Goal: Task Accomplishment & Management: Complete application form

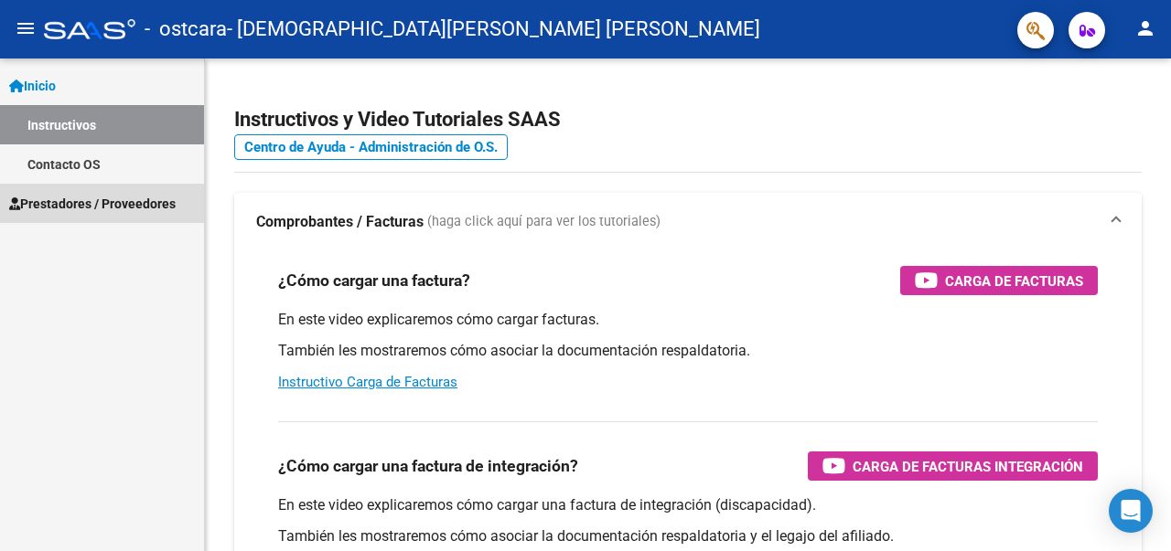
click at [74, 205] on span "Prestadores / Proveedores" at bounding box center [92, 204] width 166 height 20
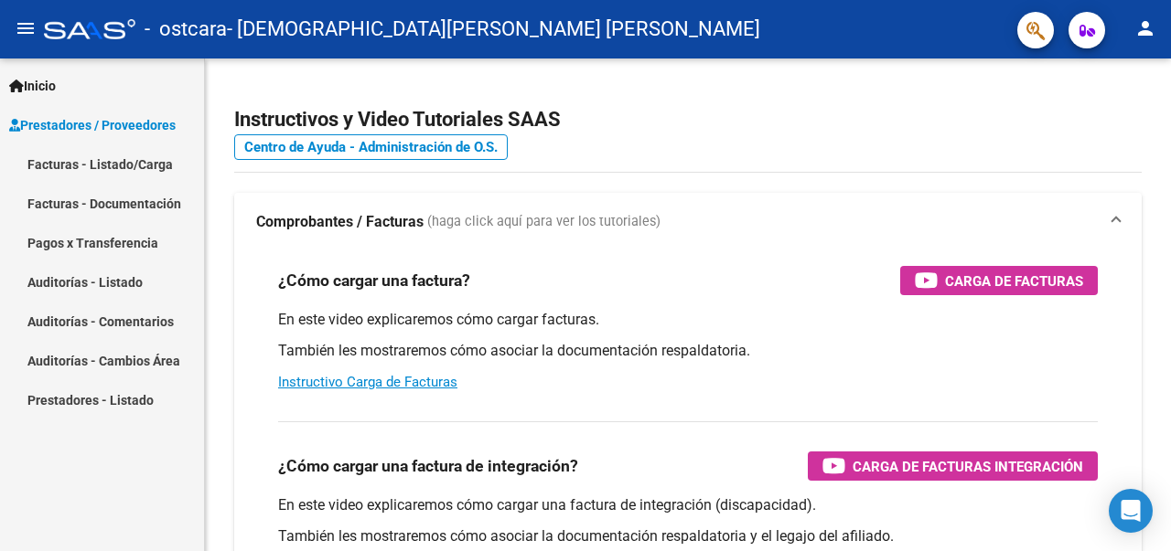
click at [90, 166] on link "Facturas - Listado/Carga" at bounding box center [102, 163] width 204 height 39
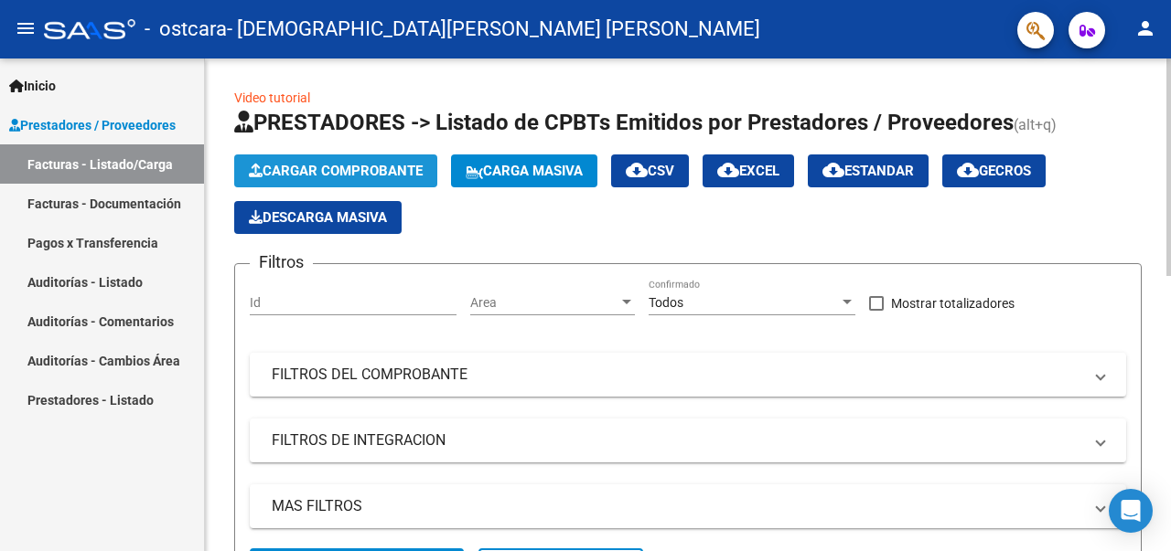
click at [347, 170] on span "Cargar Comprobante" at bounding box center [336, 171] width 174 height 16
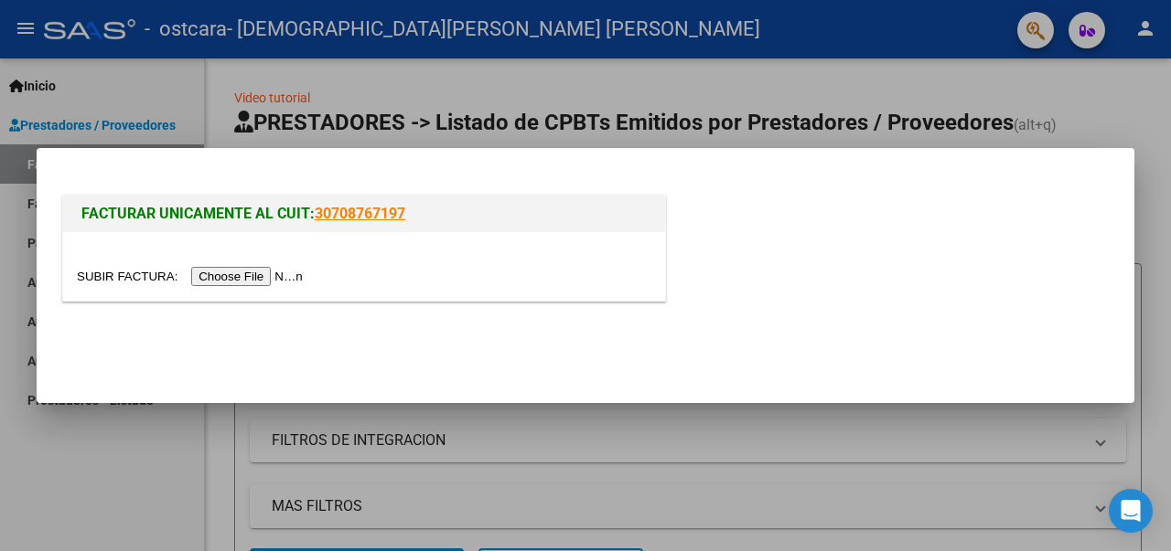
click at [259, 281] on input "file" at bounding box center [192, 276] width 231 height 19
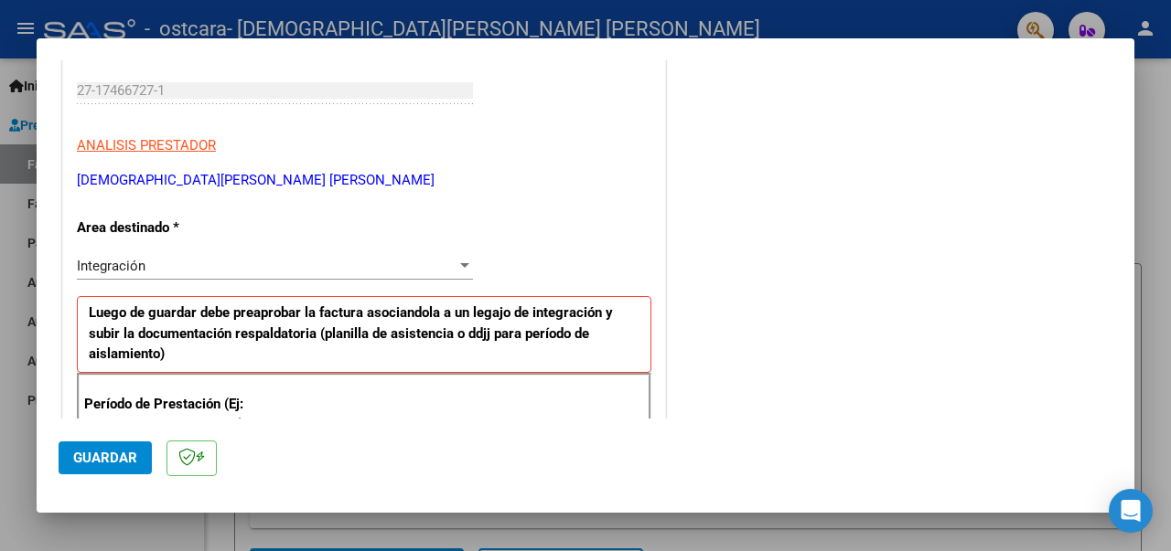
scroll to position [457, 0]
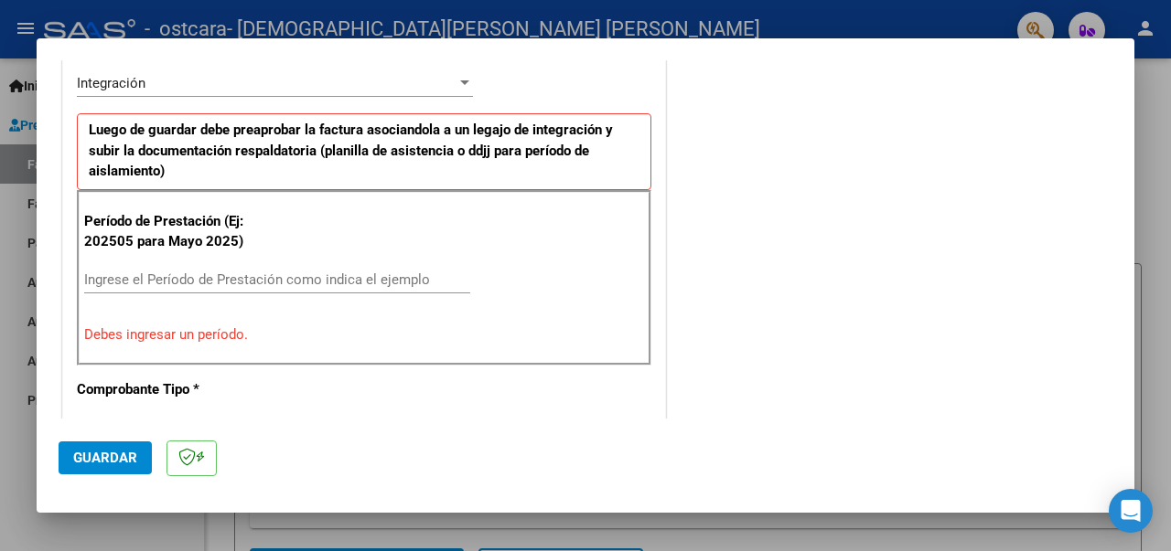
click at [152, 277] on input "Ingrese el Período de Prestación como indica el ejemplo" at bounding box center [277, 280] width 386 height 16
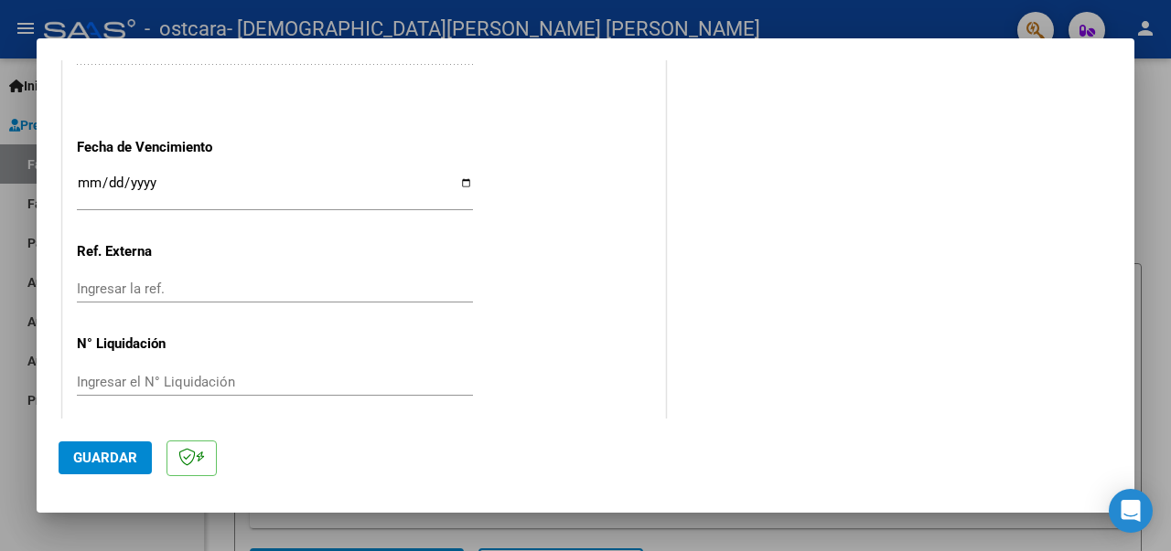
scroll to position [1292, 0]
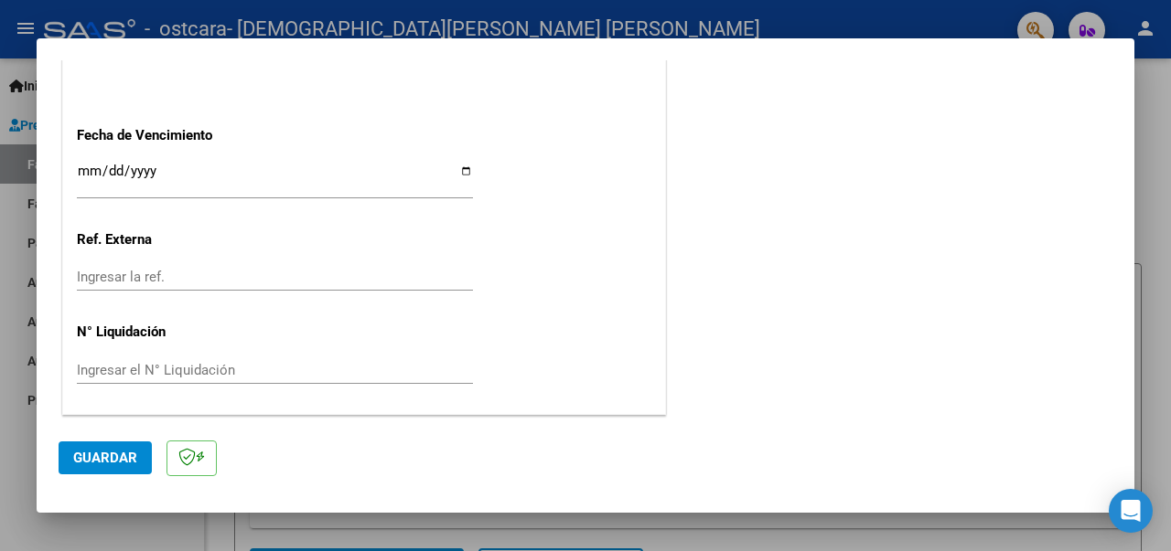
type input "202509"
click at [105, 460] on span "Guardar" at bounding box center [105, 458] width 64 height 16
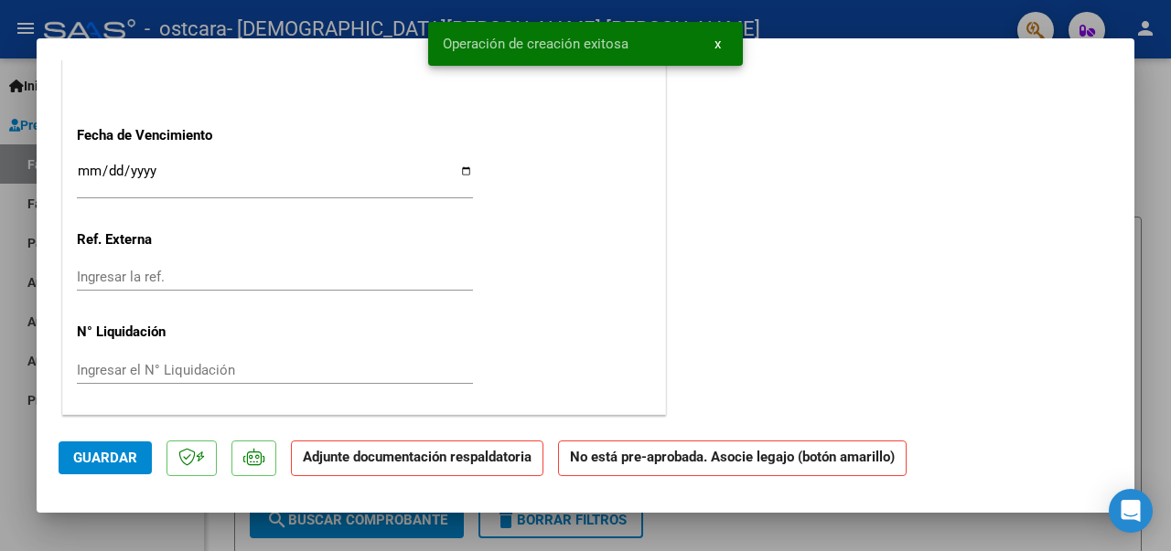
scroll to position [0, 0]
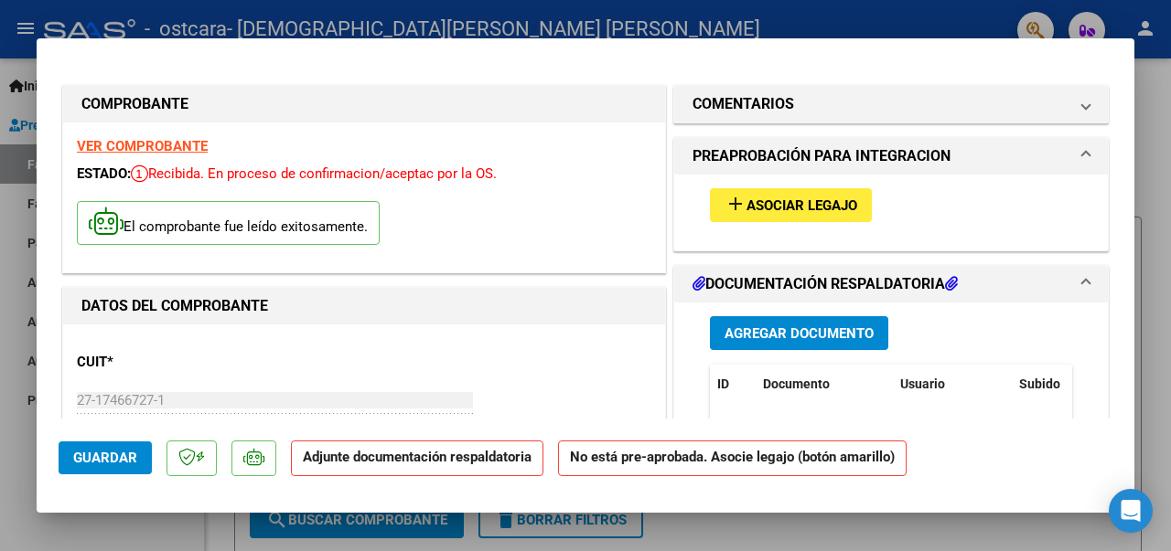
click at [795, 204] on span "Asociar Legajo" at bounding box center [801, 206] width 111 height 16
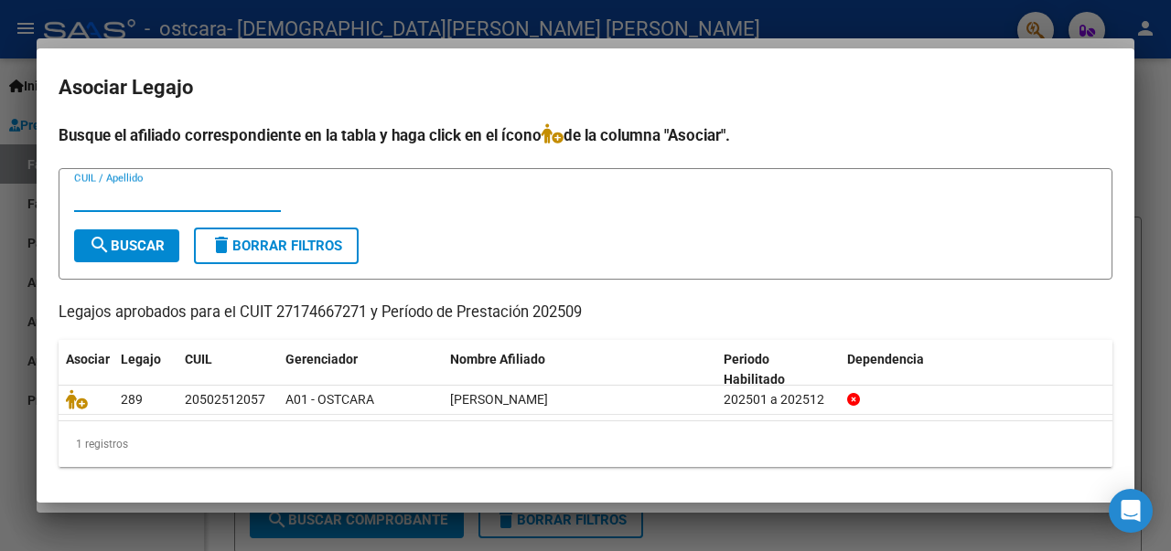
click at [224, 199] on input "CUIL / Apellido" at bounding box center [177, 197] width 207 height 16
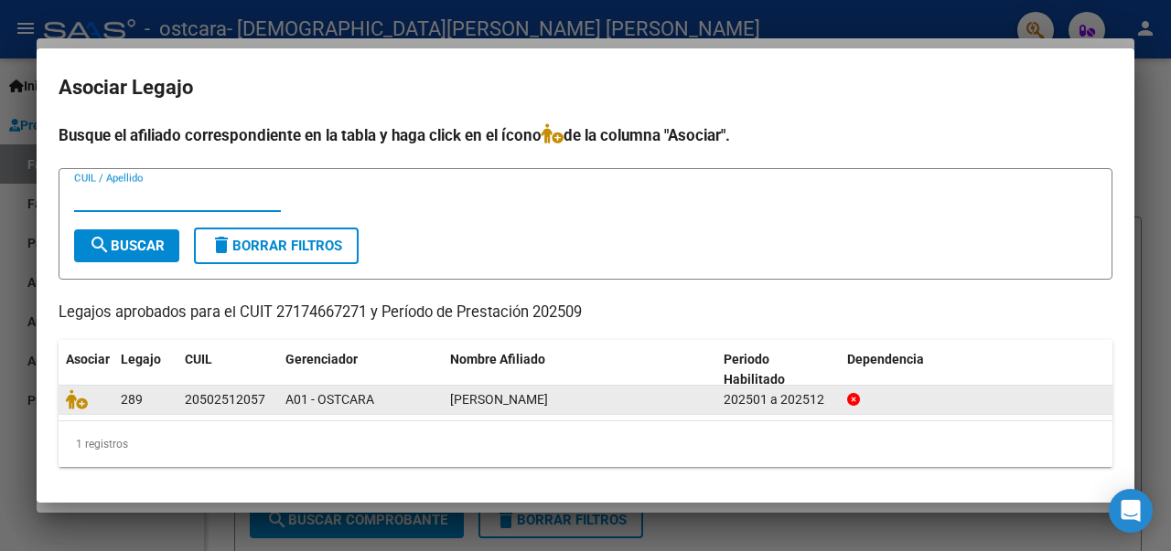
click at [548, 405] on span "[PERSON_NAME]" at bounding box center [499, 399] width 98 height 15
click at [548, 404] on span "[PERSON_NAME]" at bounding box center [499, 399] width 98 height 15
click at [642, 402] on div "[PERSON_NAME]" at bounding box center [579, 400] width 259 height 21
click at [220, 401] on div "20502512057" at bounding box center [225, 399] width 80 height 21
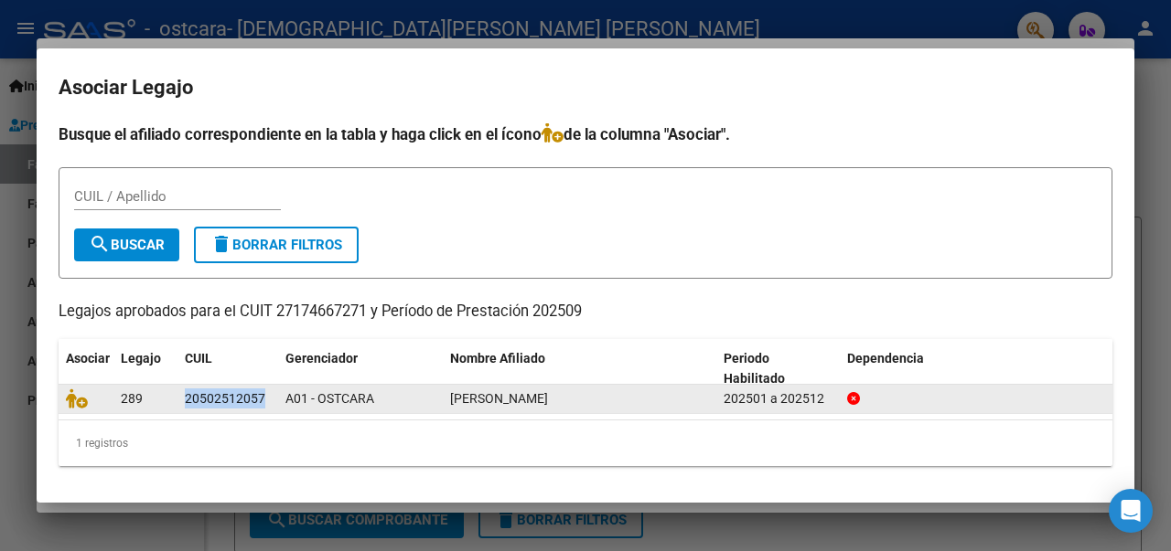
click at [221, 401] on div "20502512057" at bounding box center [225, 399] width 80 height 21
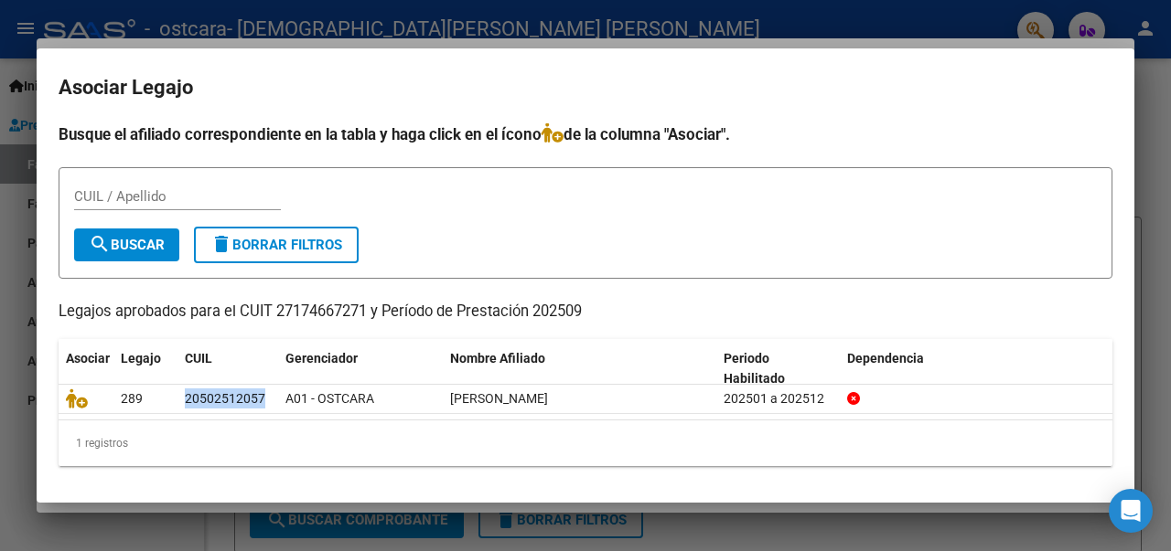
click at [116, 438] on div "1 registros" at bounding box center [586, 444] width 1054 height 46
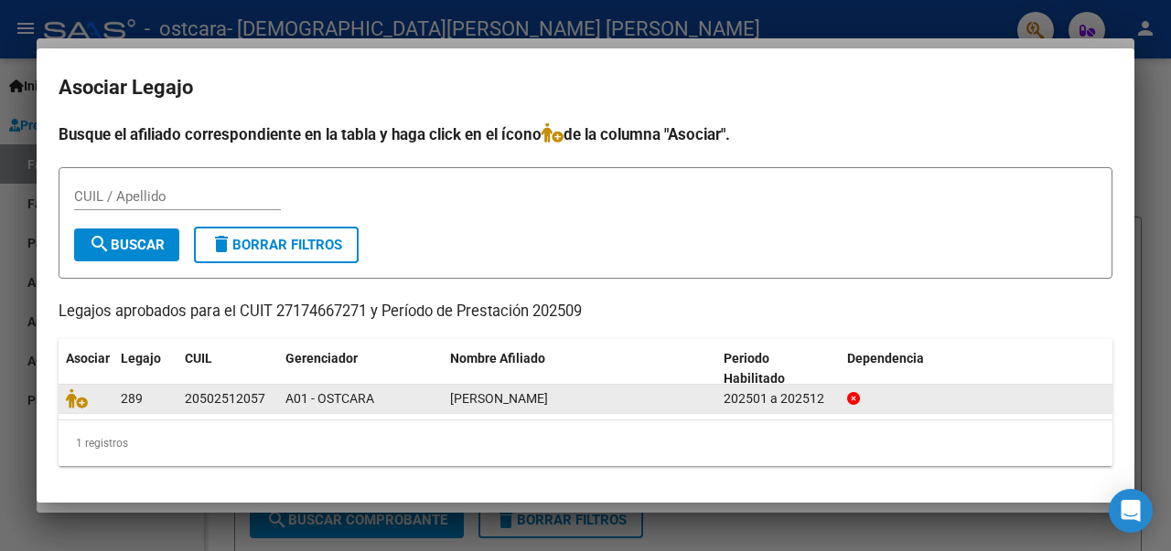
click at [135, 396] on span "289" at bounding box center [132, 398] width 22 height 15
click at [76, 398] on icon at bounding box center [77, 399] width 22 height 20
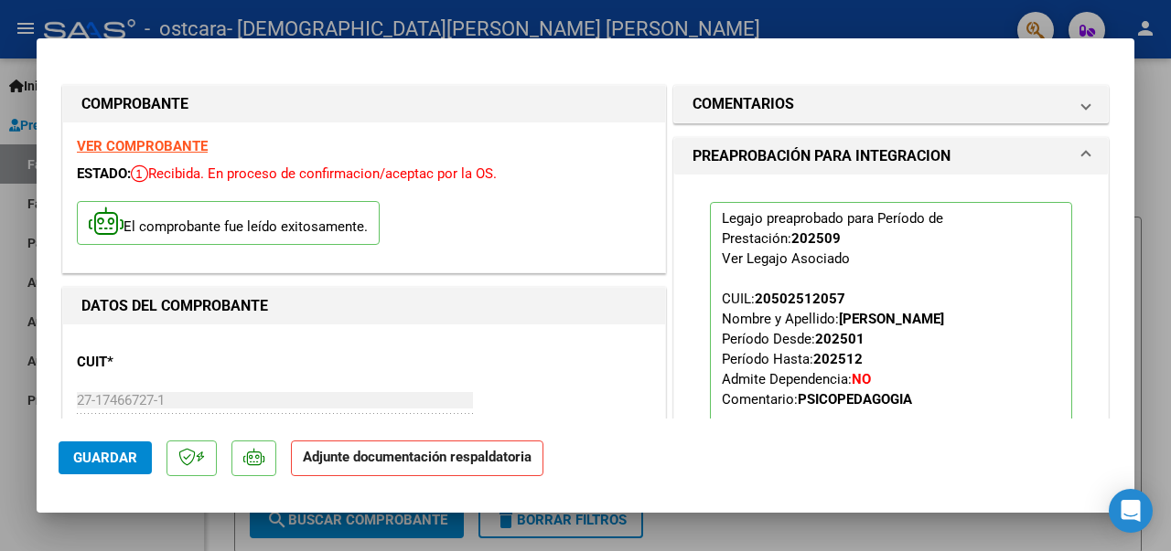
scroll to position [366, 0]
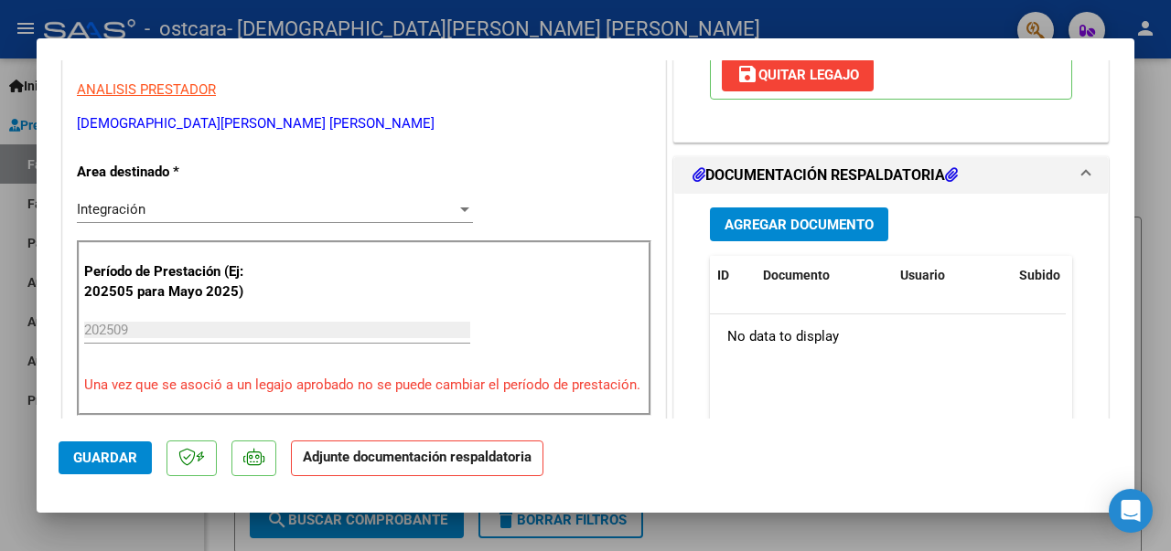
click at [795, 236] on button "Agregar Documento" at bounding box center [799, 225] width 178 height 34
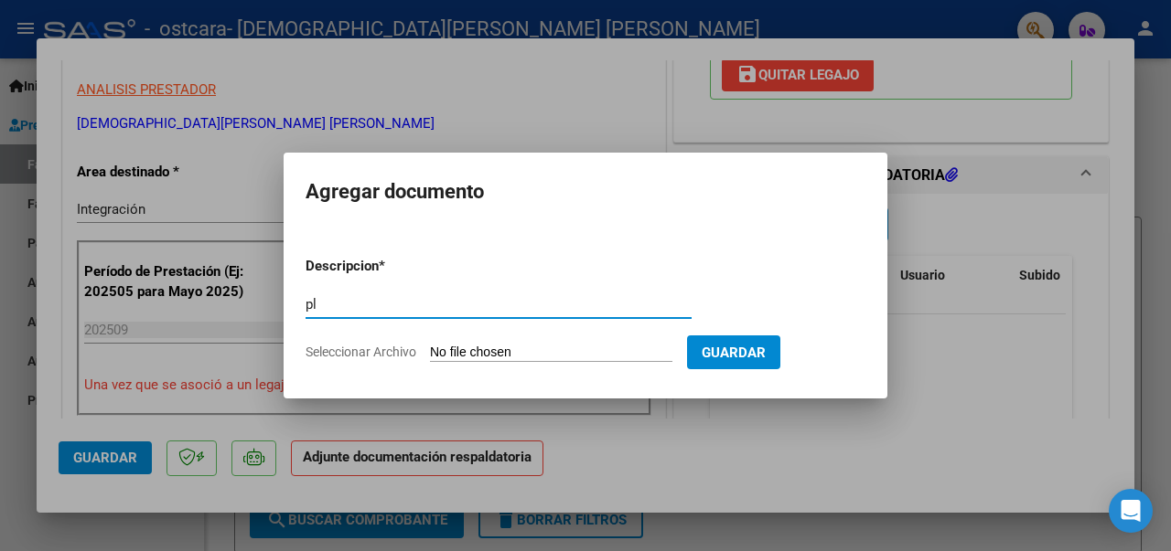
type input "p"
type input "PLANILLA DE ASISTENCIA SEPTIEMBRE"
click at [561, 348] on input "Seleccionar Archivo" at bounding box center [551, 353] width 242 height 17
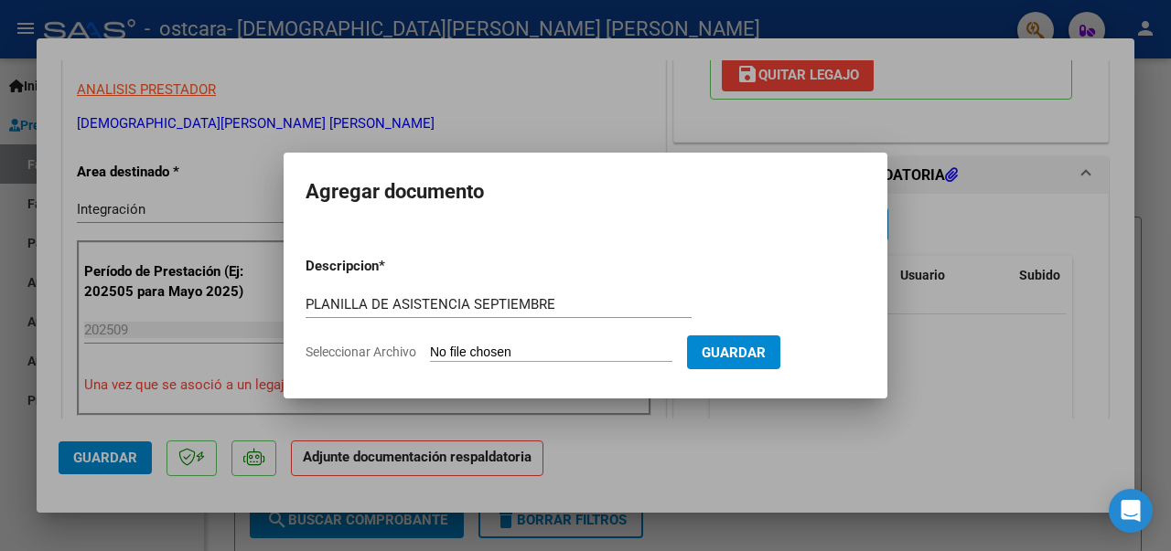
type input "C:\fakepath\ASISTENCIA SEPTIEMBRE [PERSON_NAME].pdf"
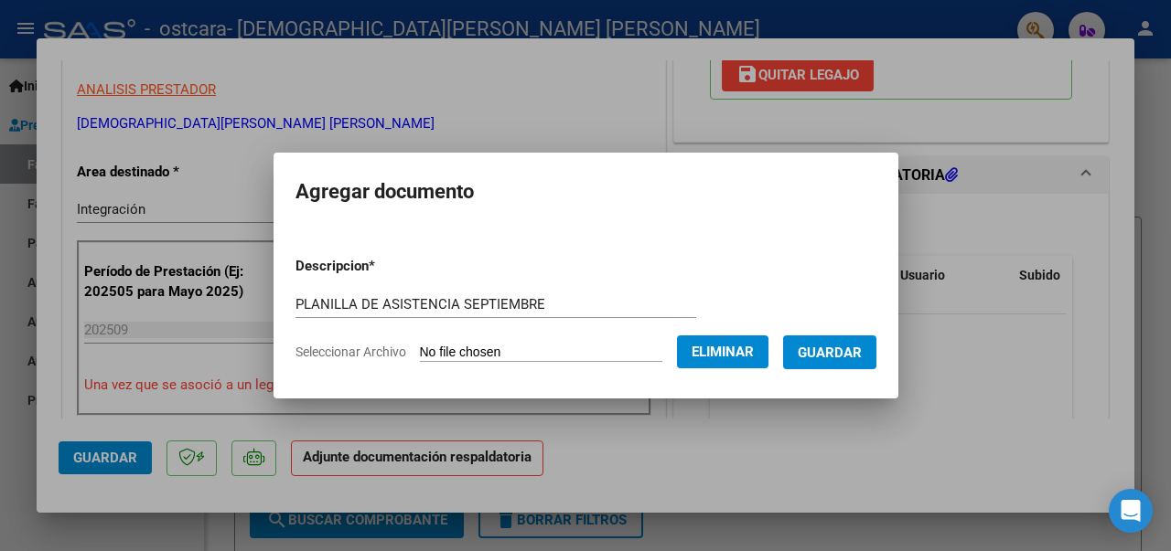
click at [861, 352] on span "Guardar" at bounding box center [829, 353] width 64 height 16
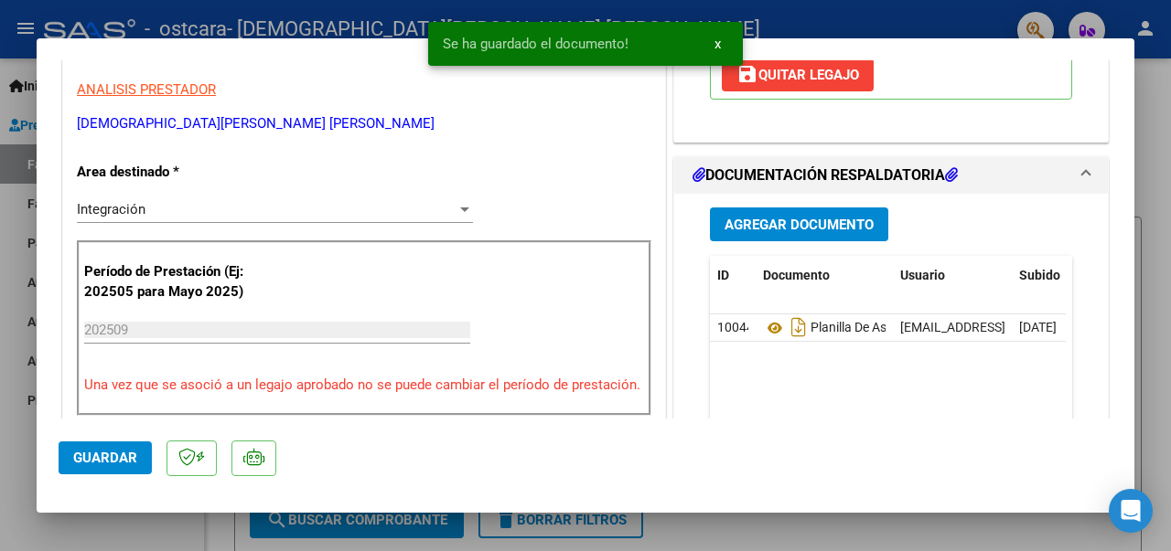
scroll to position [1300, 0]
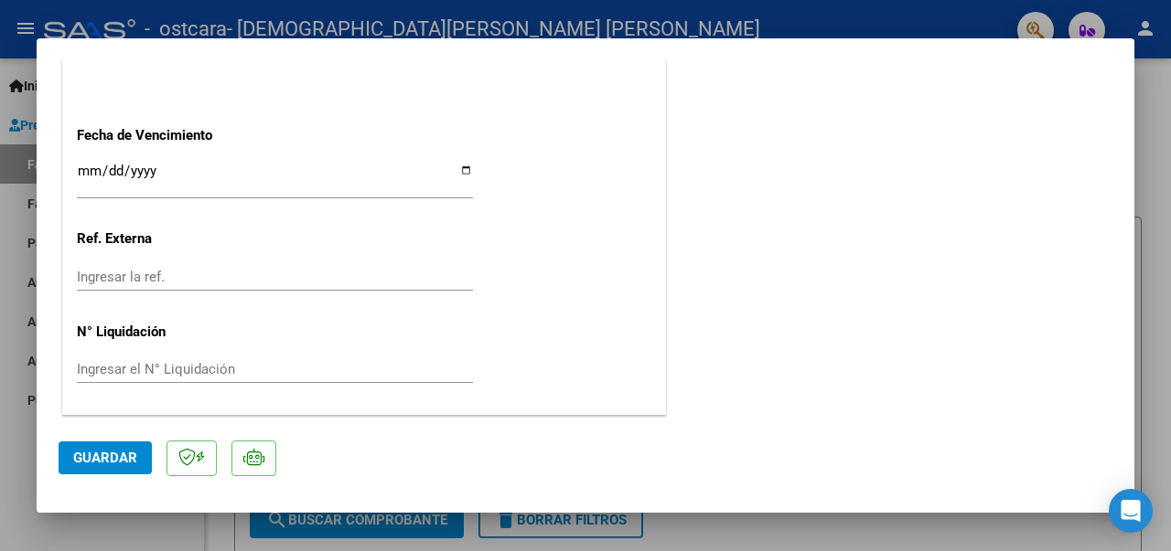
click at [89, 459] on span "Guardar" at bounding box center [105, 458] width 64 height 16
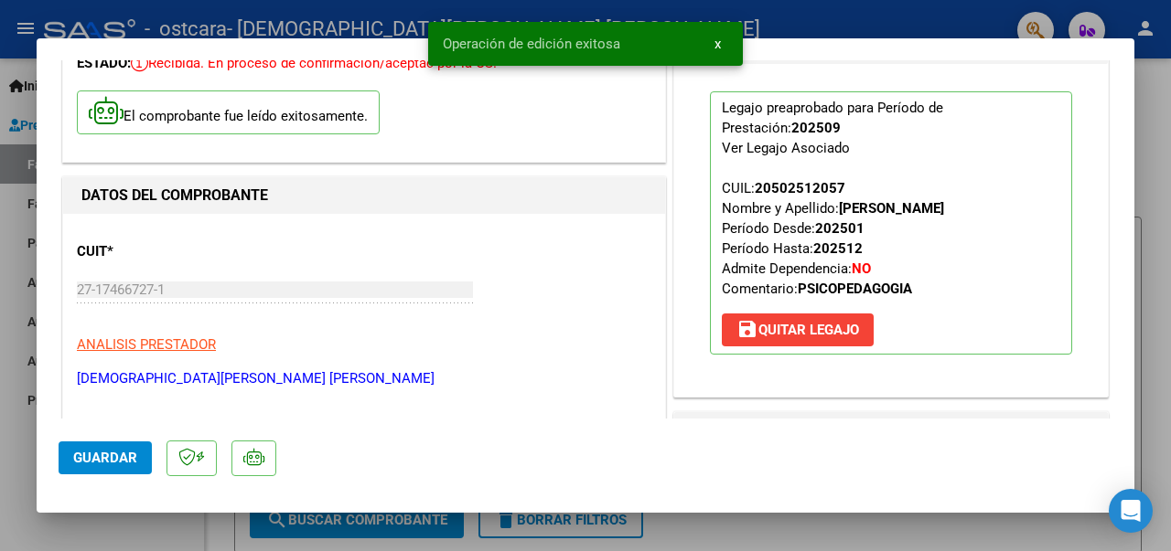
scroll to position [0, 0]
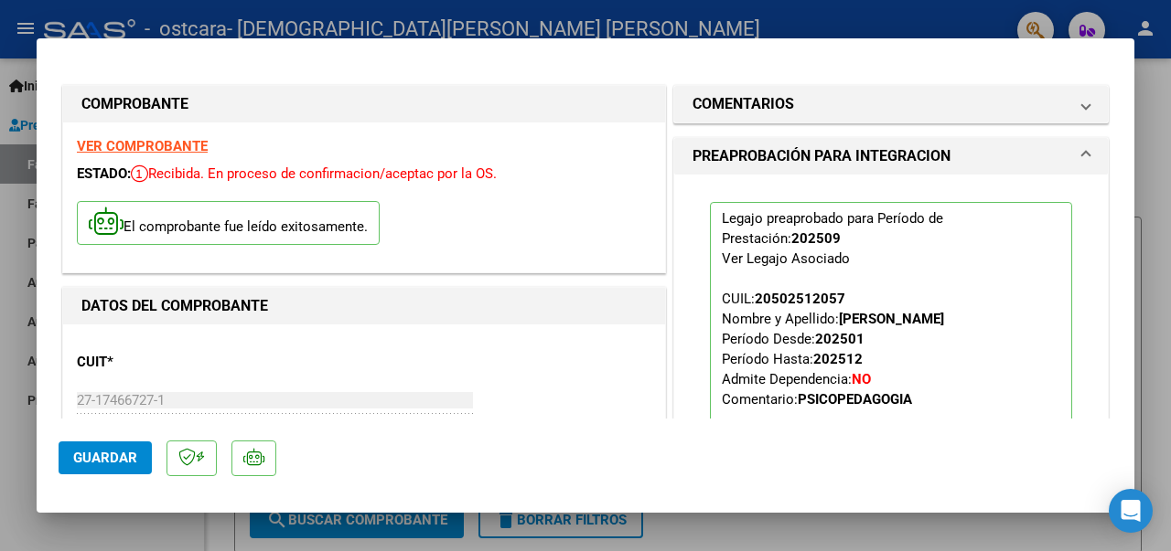
click at [1144, 94] on div at bounding box center [585, 275] width 1171 height 551
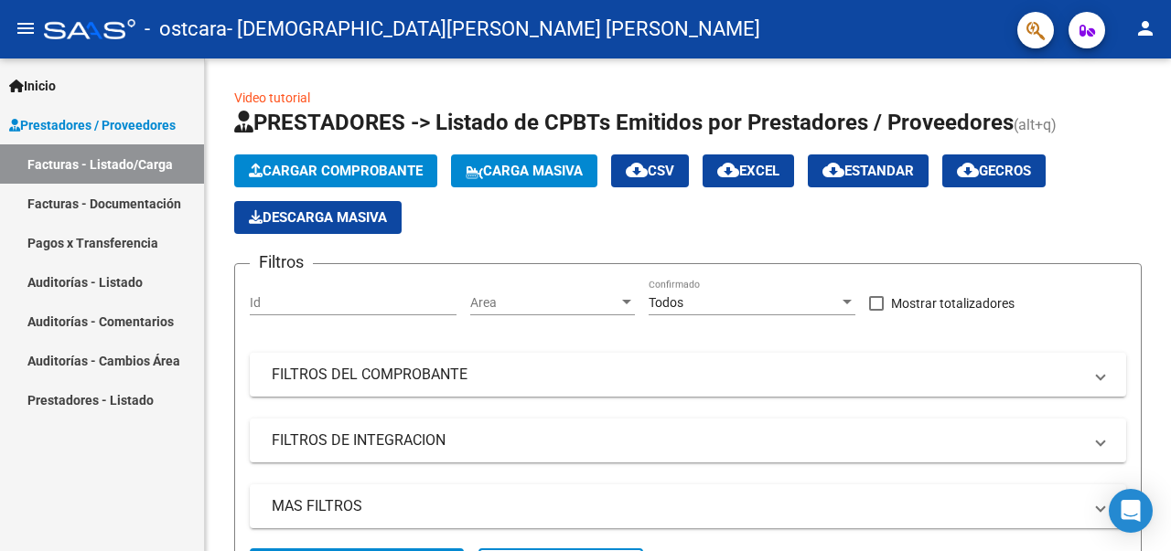
click at [1148, 28] on mat-icon "person" at bounding box center [1145, 28] width 22 height 22
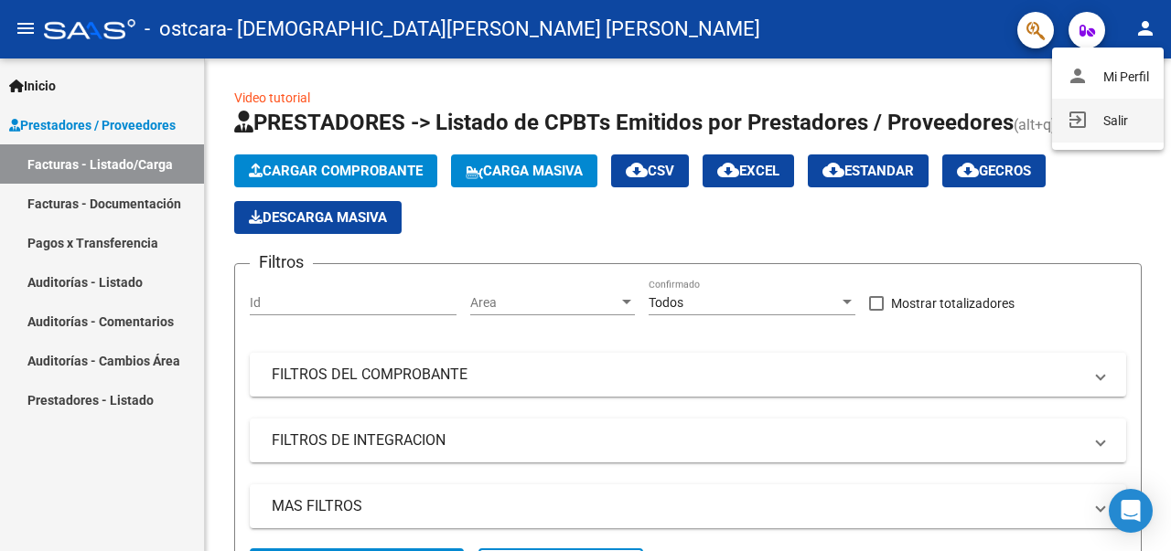
click at [1112, 121] on button "exit_to_app Salir" at bounding box center [1108, 121] width 112 height 44
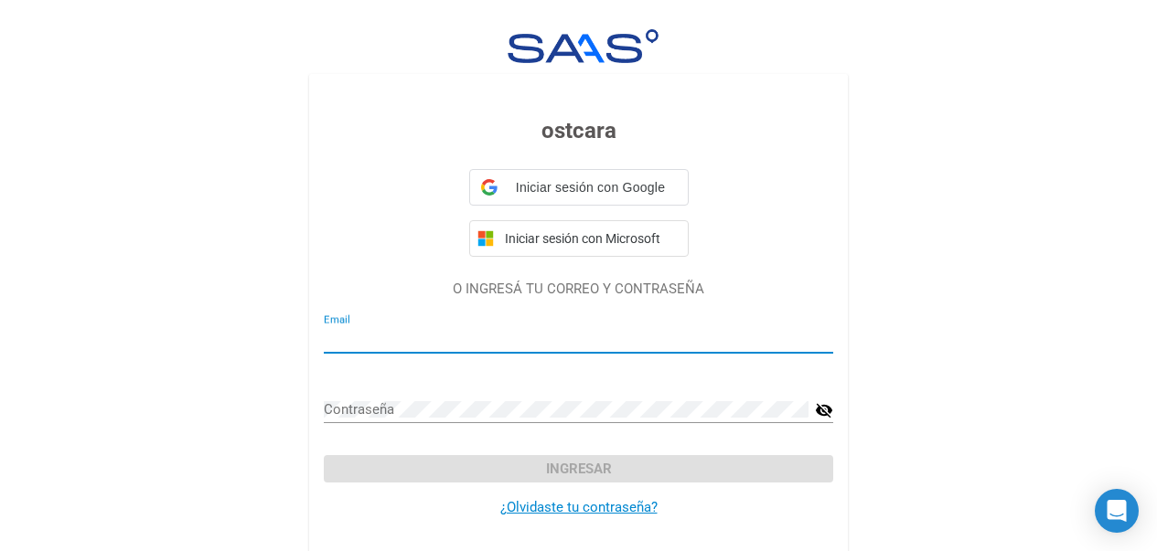
type input "[EMAIL_ADDRESS][DOMAIN_NAME]"
